Goal: Task Accomplishment & Management: Manage account settings

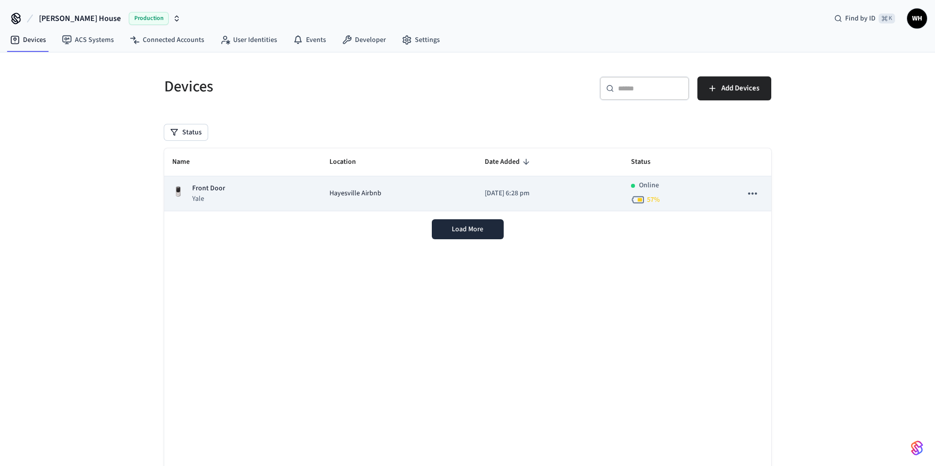
click at [308, 196] on td "Front Door Yale" at bounding box center [243, 193] width 158 height 35
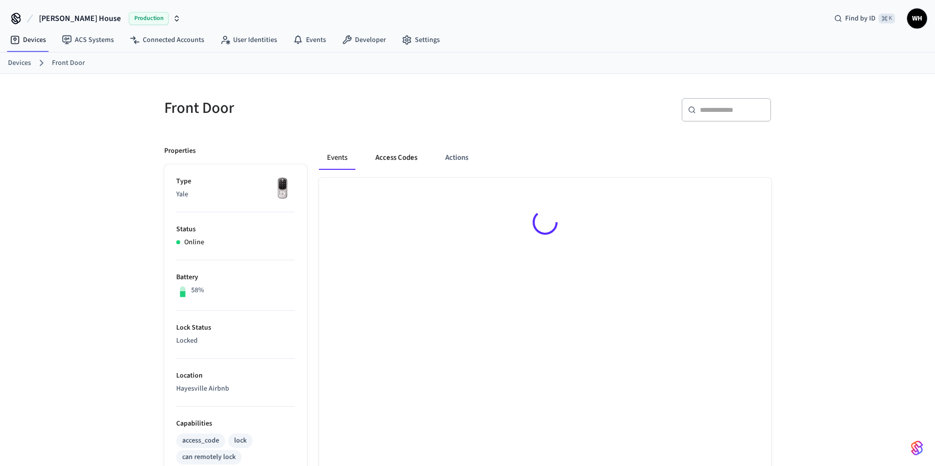
click at [418, 161] on button "Access Codes" at bounding box center [397, 158] width 58 height 24
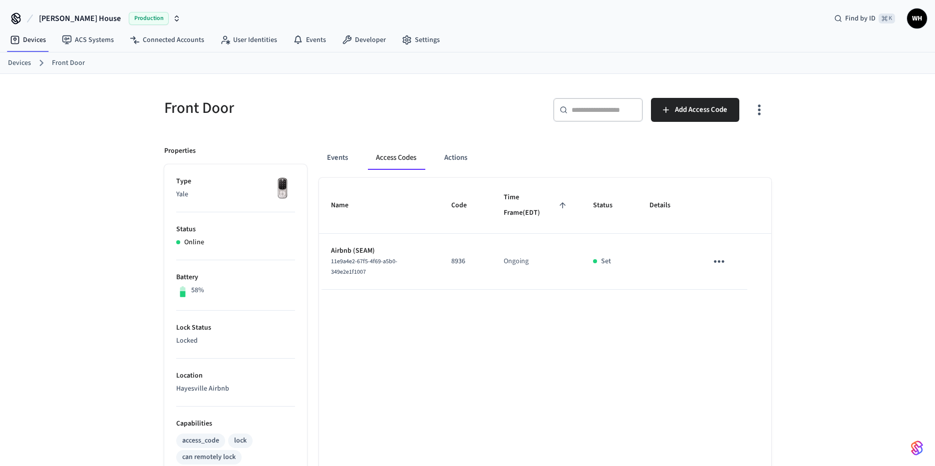
click at [478, 262] on p "8936" at bounding box center [465, 261] width 28 height 10
click at [711, 261] on button "sticky table" at bounding box center [719, 261] width 23 height 23
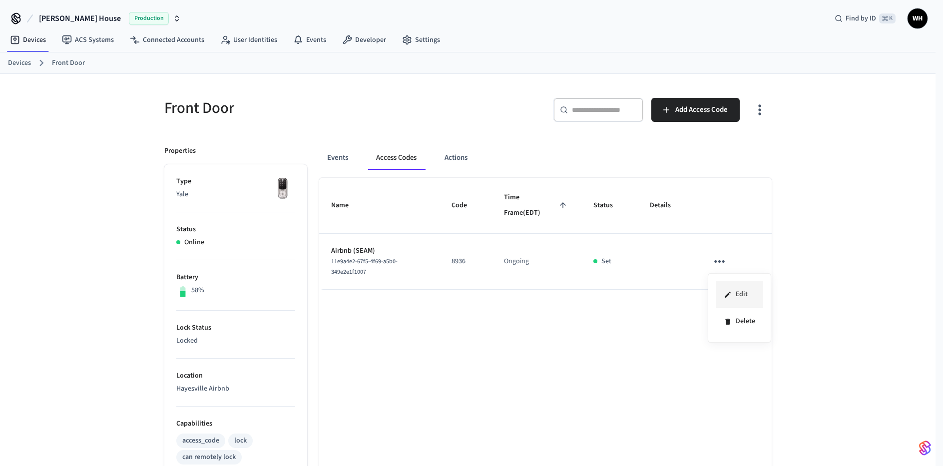
click at [729, 297] on icon at bounding box center [728, 295] width 8 height 8
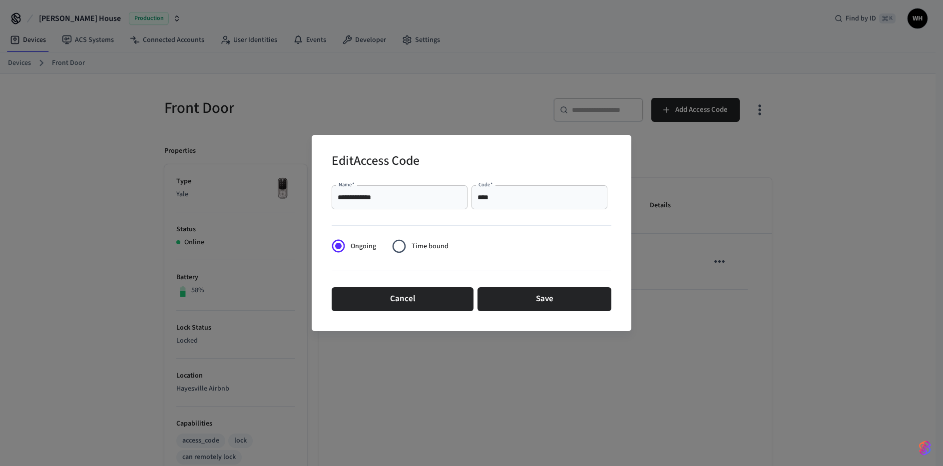
drag, startPoint x: 506, startPoint y: 197, endPoint x: 465, endPoint y: 197, distance: 40.5
click at [465, 197] on div "**********" at bounding box center [472, 197] width 280 height 32
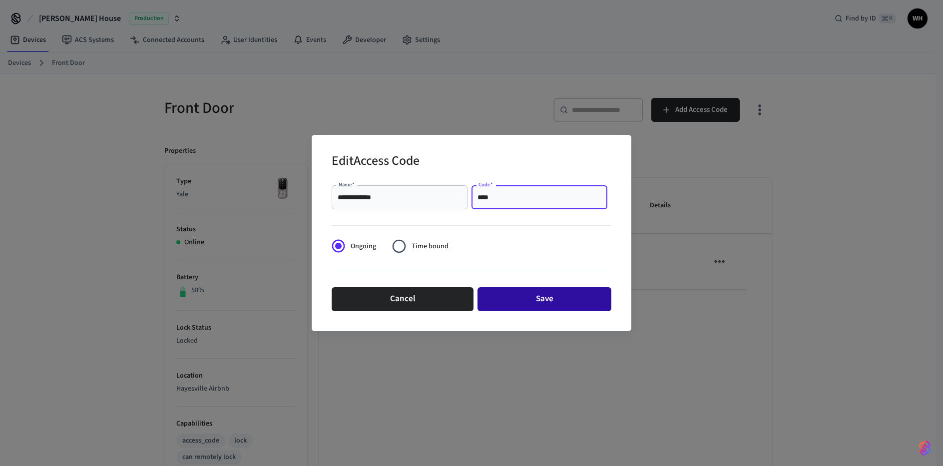
type input "****"
click at [526, 297] on button "Save" at bounding box center [544, 299] width 134 height 24
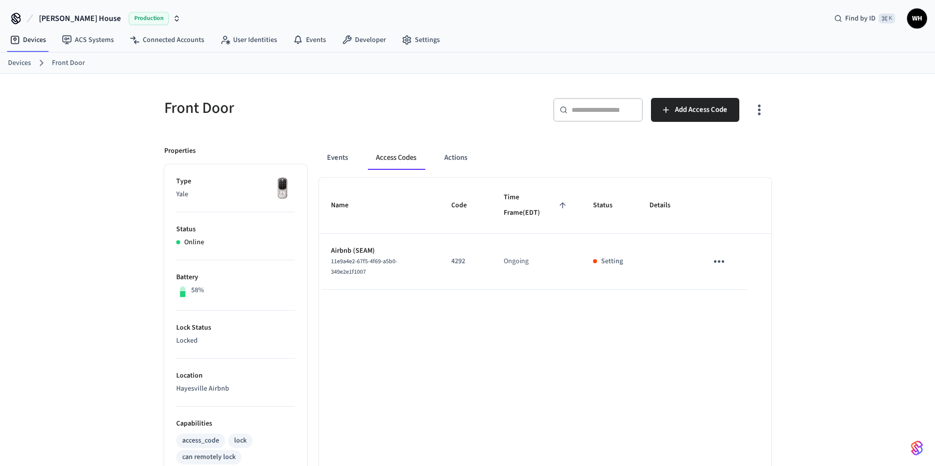
click at [848, 264] on div "Front Door ​ ​ Add Access Code Properties Type Yale Status Online Battery 58% L…" at bounding box center [467, 402] width 935 height 656
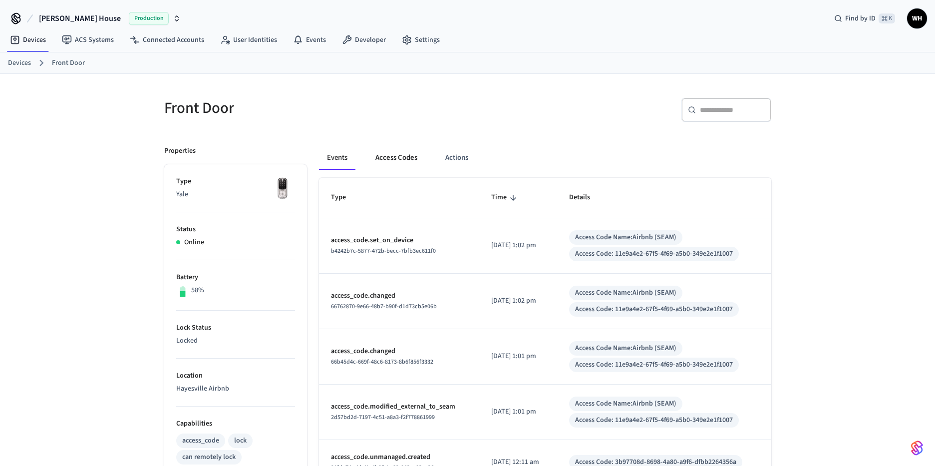
click at [398, 160] on button "Access Codes" at bounding box center [397, 158] width 58 height 24
